Goal: Task Accomplishment & Management: Complete application form

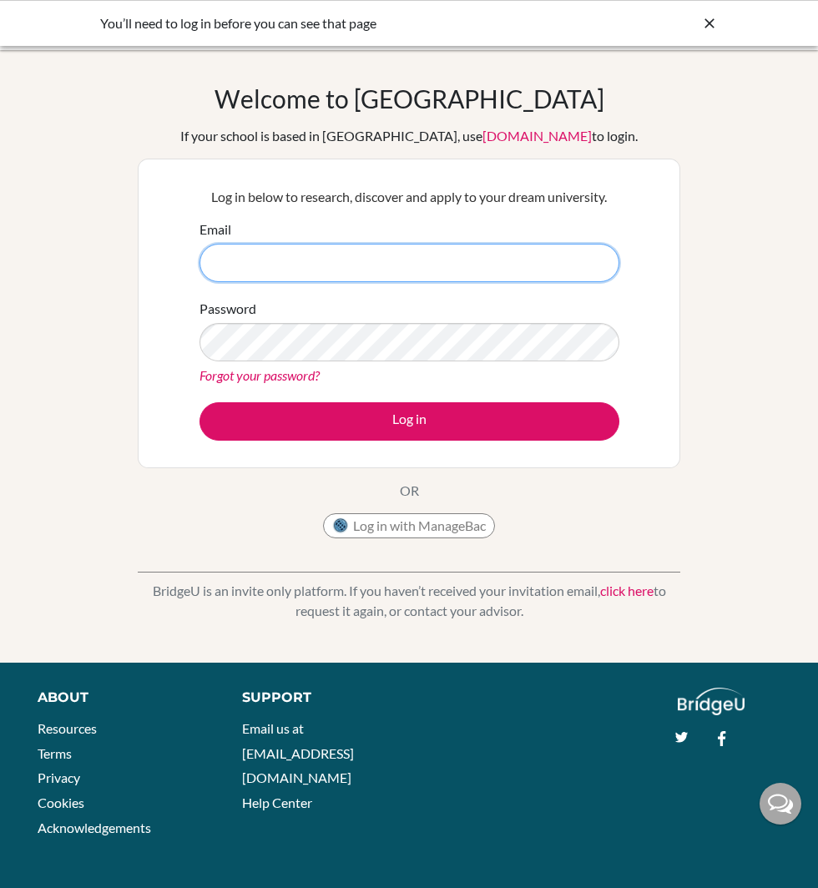
click at [385, 277] on input "Email" at bounding box center [410, 263] width 420 height 38
type input "[PERSON_NAME][EMAIL_ADDRESS][PERSON_NAME][DOMAIN_NAME]"
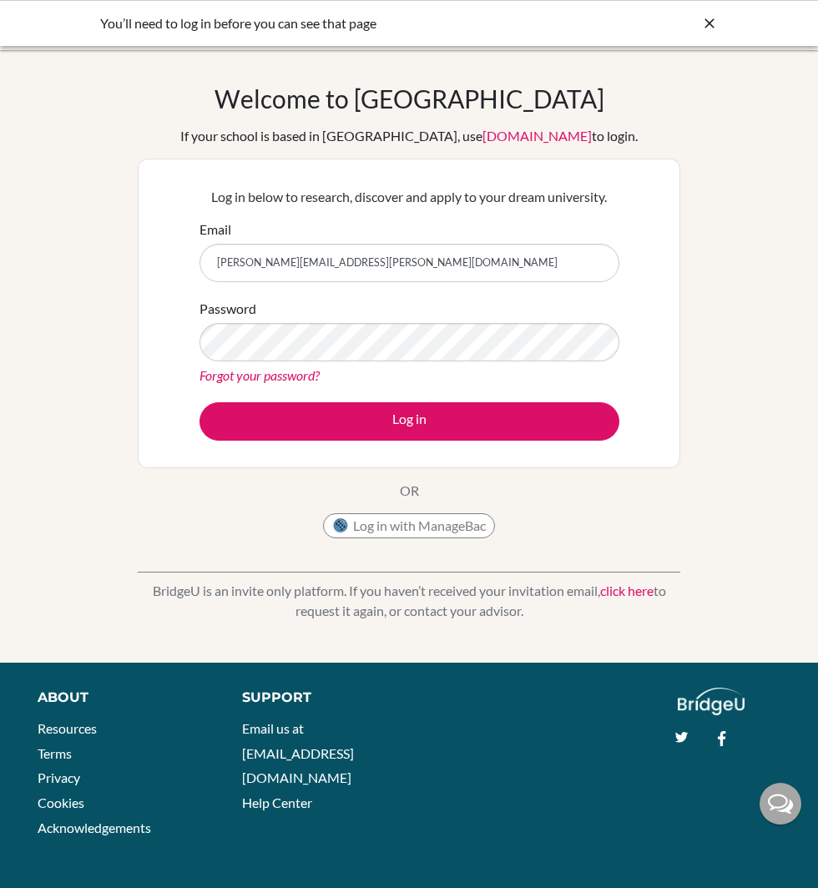
click at [408, 370] on div "Forgot your password?" at bounding box center [410, 376] width 420 height 20
click at [476, 363] on div "Password Forgot your password?" at bounding box center [410, 342] width 420 height 87
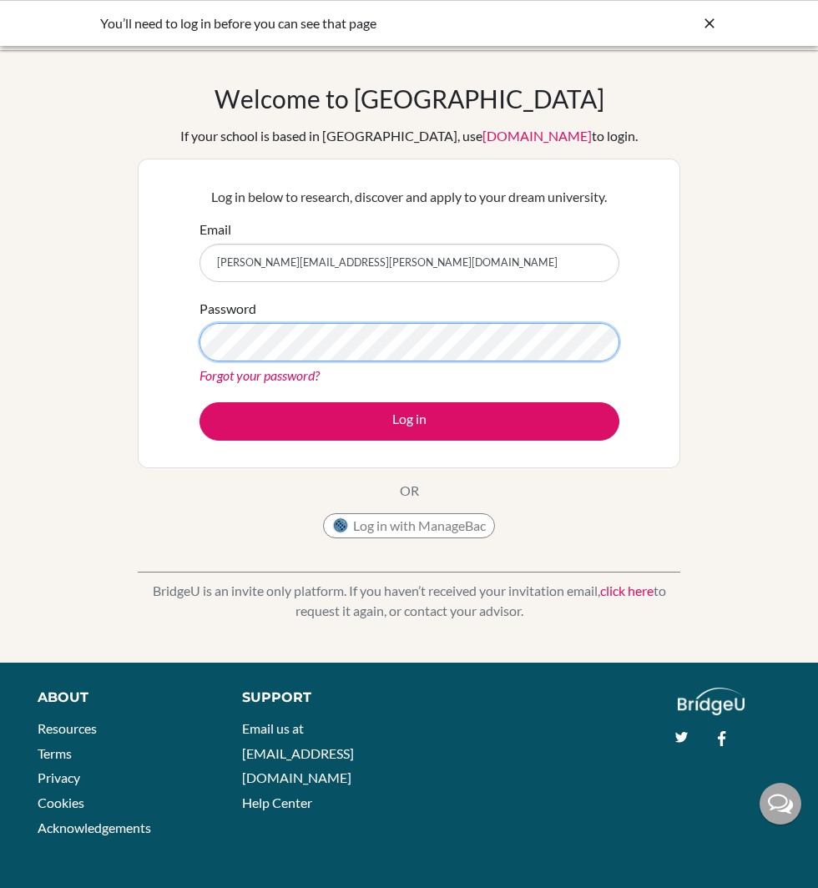
click at [200, 402] on button "Log in" at bounding box center [410, 421] width 420 height 38
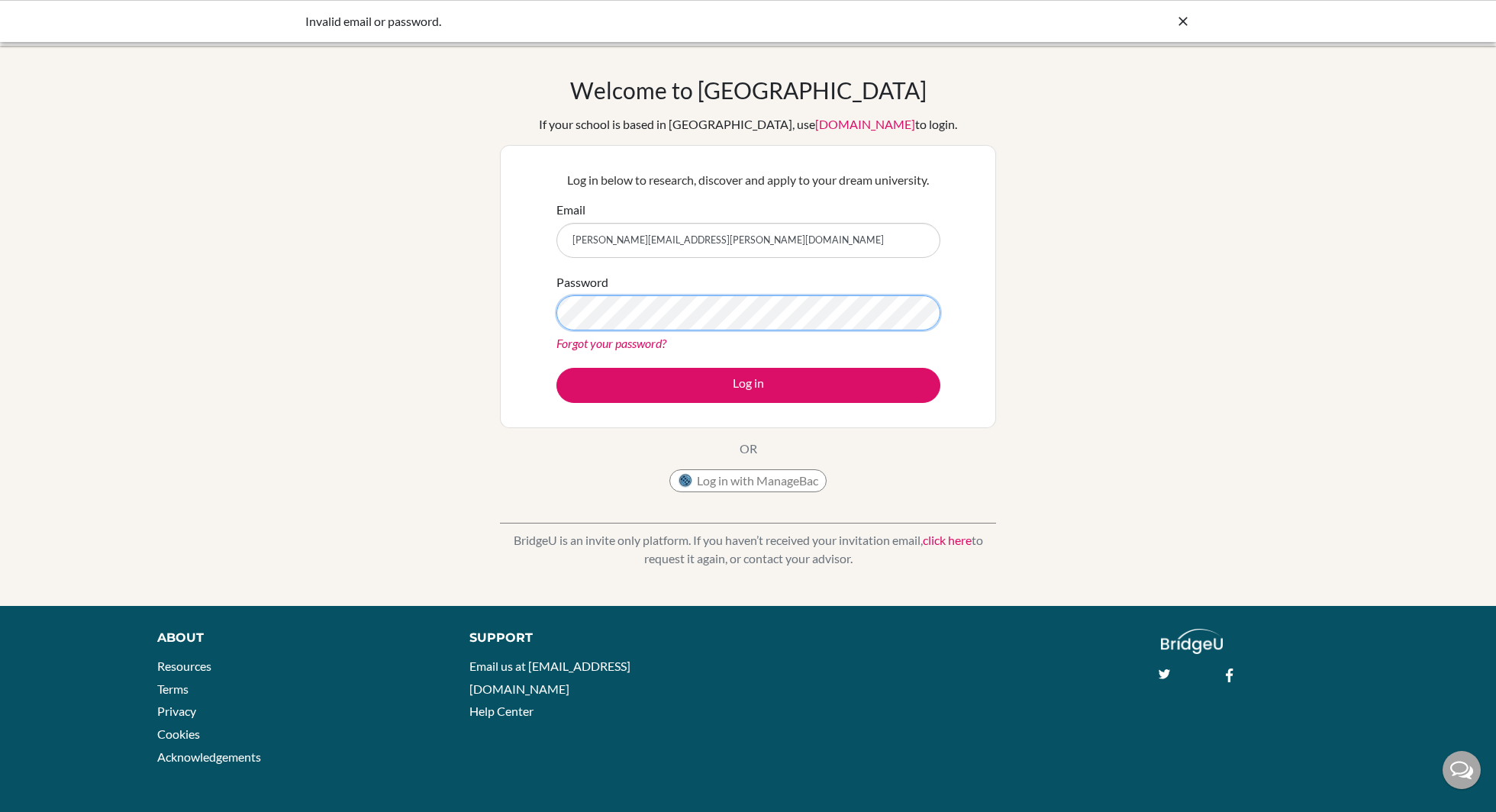
click at [557, 368] on button "Log in" at bounding box center [749, 385] width 384 height 35
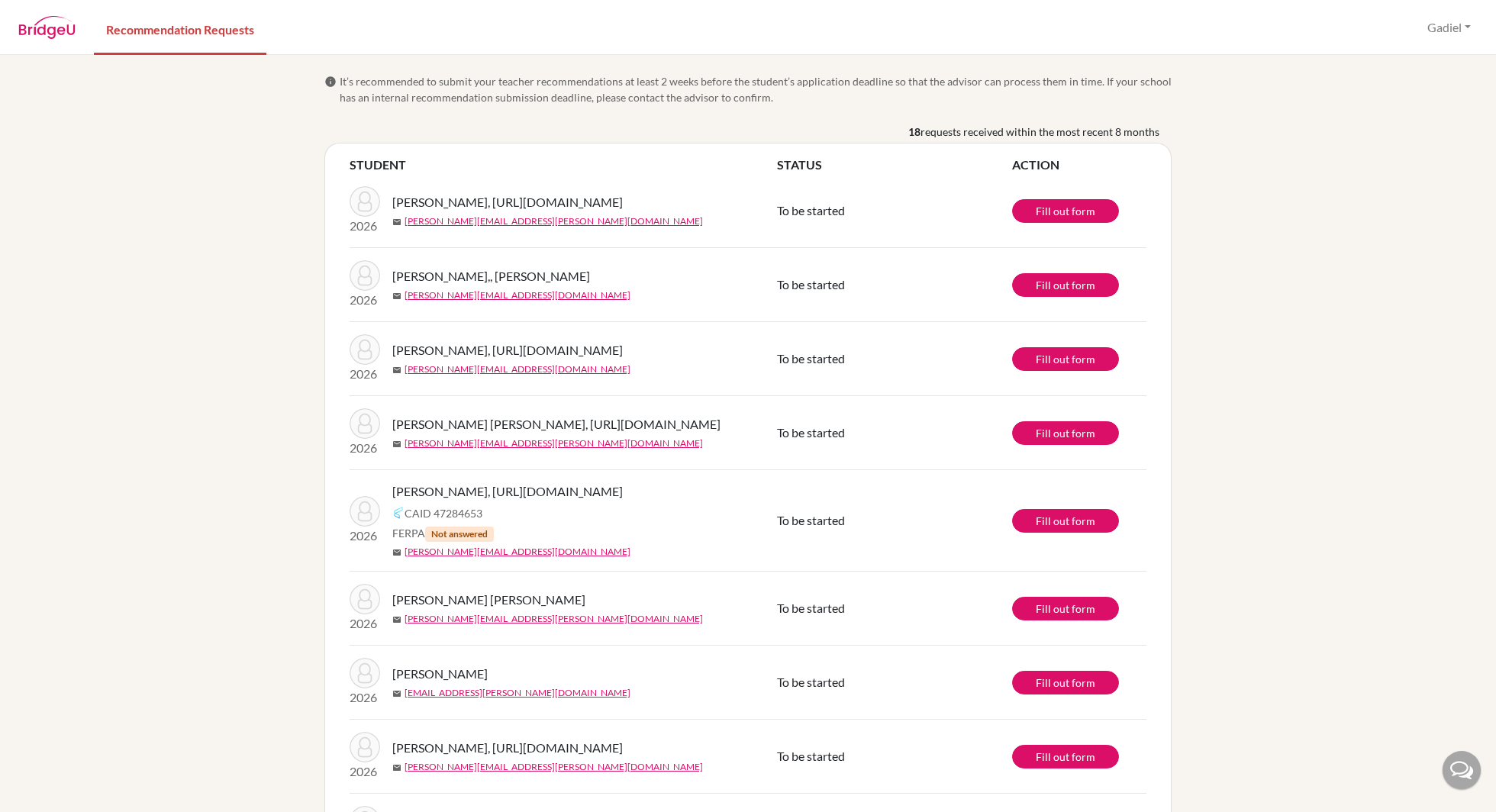
scroll to position [837, 0]
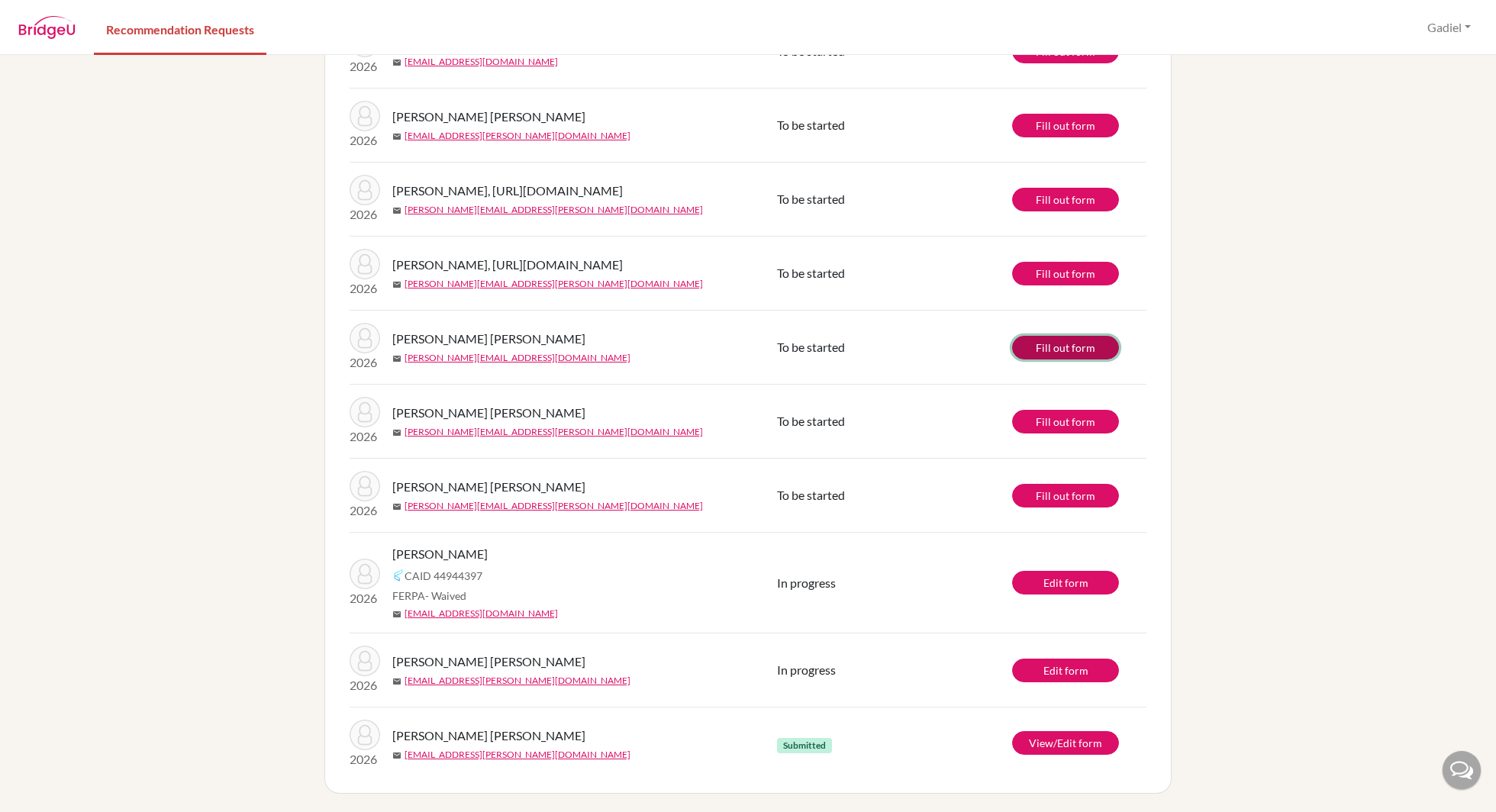
click at [1056, 359] on link "Fill out form" at bounding box center [1065, 347] width 107 height 24
